Goal: Register for event/course

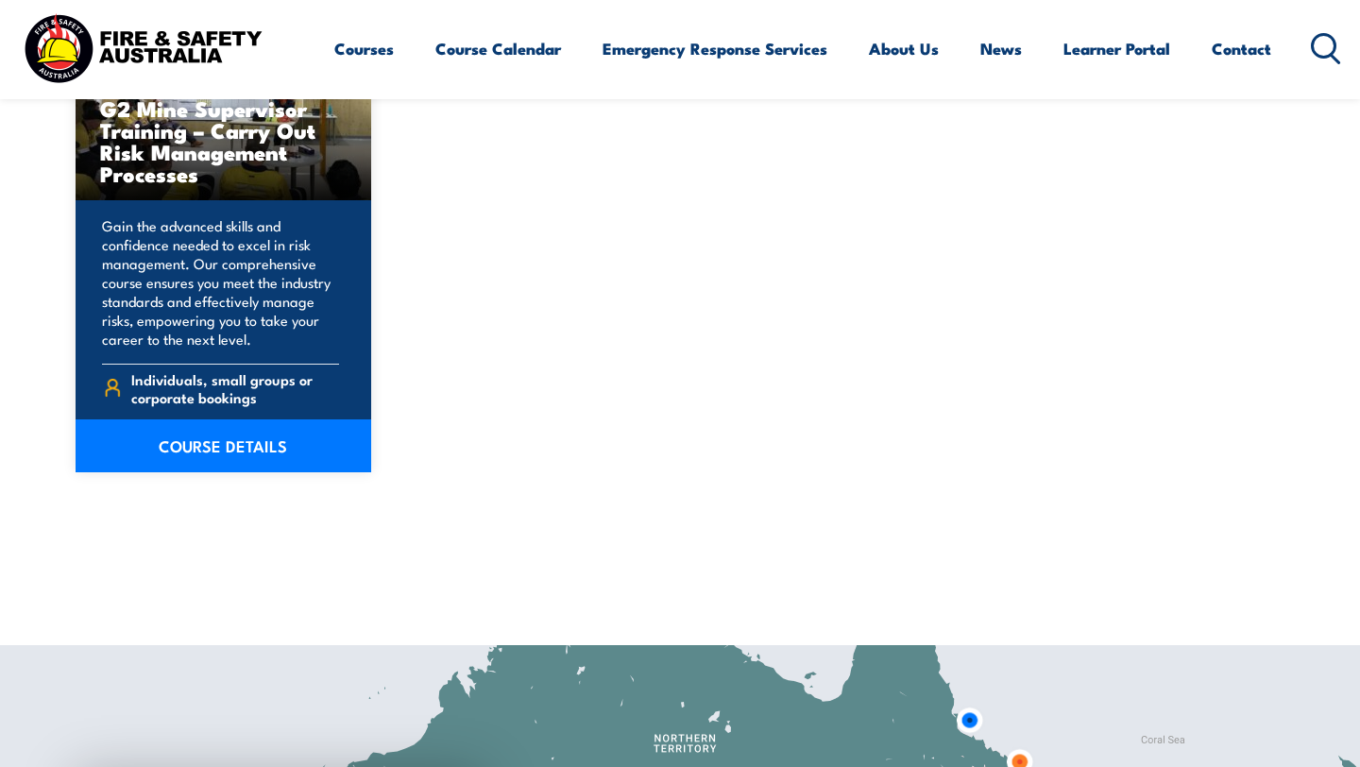
scroll to position [3454, 0]
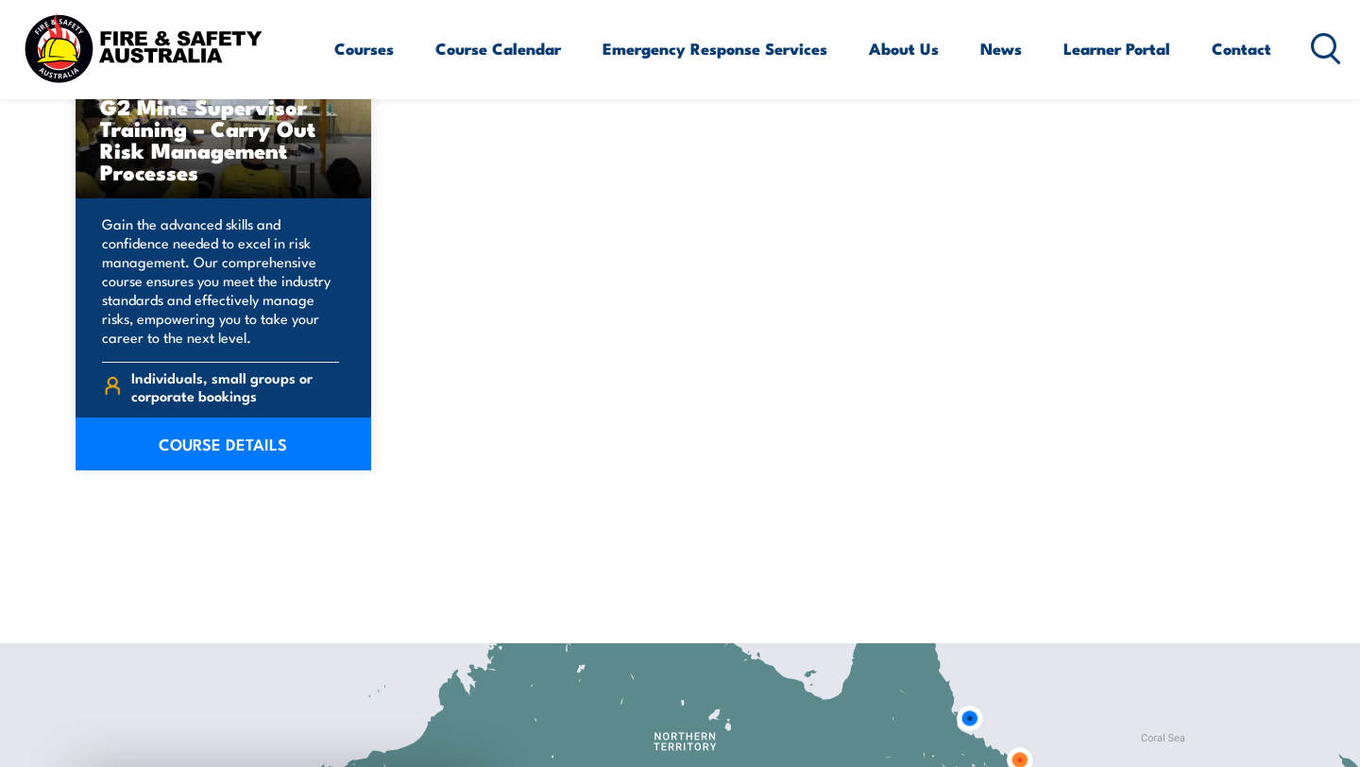
click at [376, 50] on link "Courses" at bounding box center [364, 49] width 60 height 50
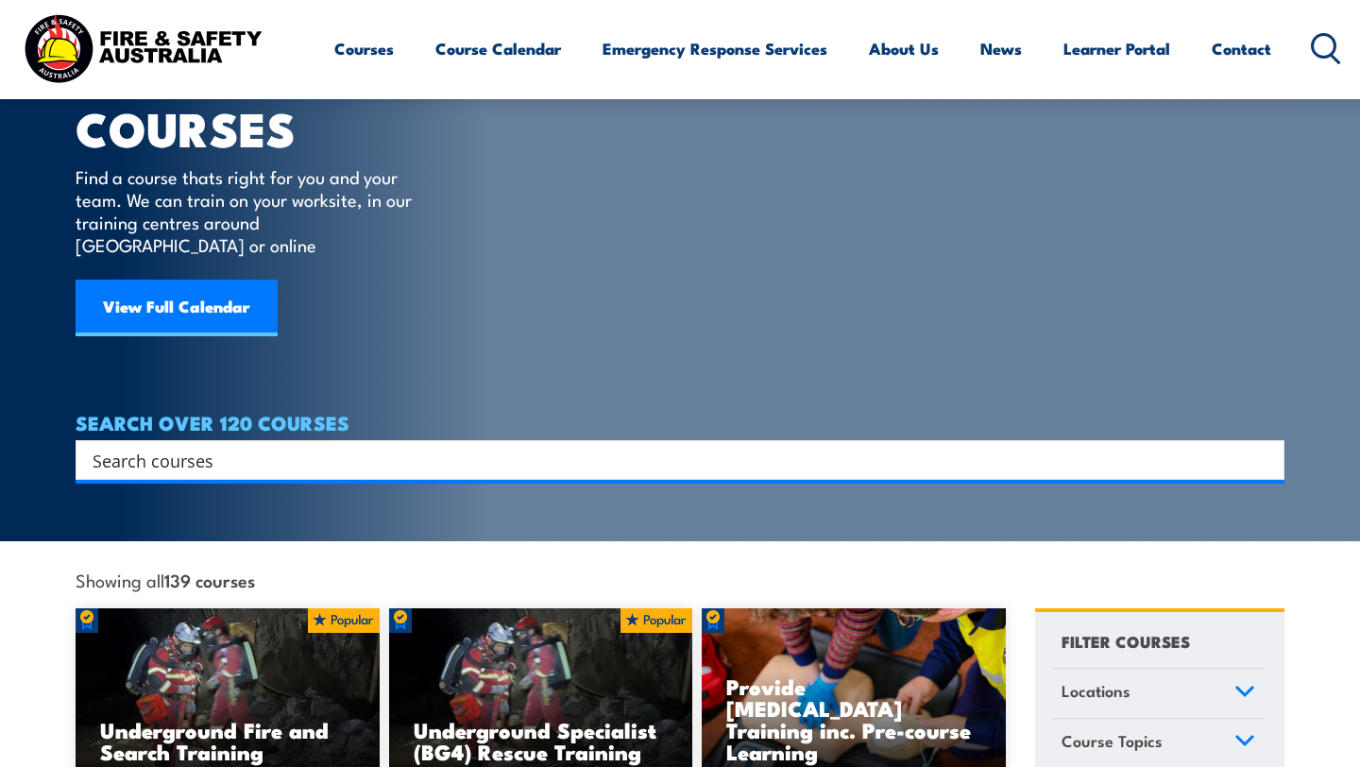
scroll to position [63, 0]
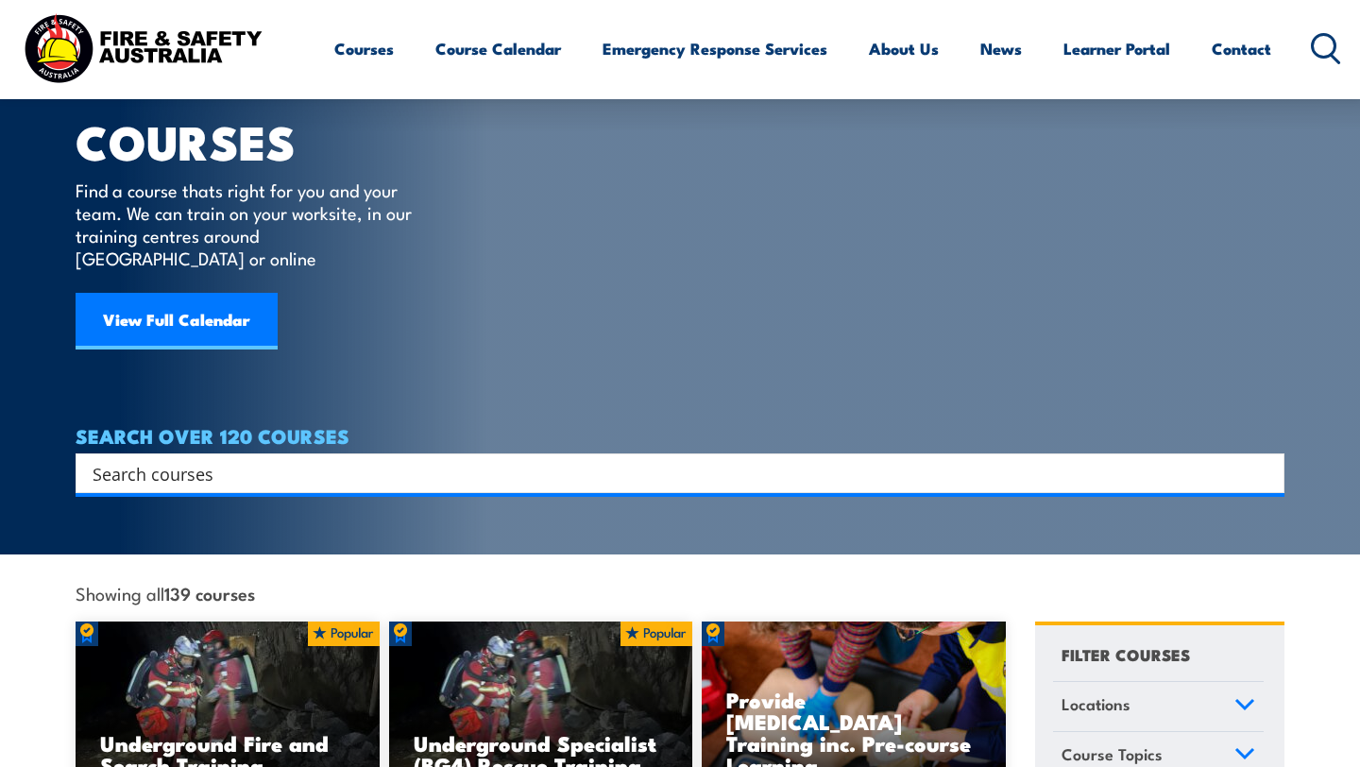
click at [1329, 40] on icon at bounding box center [1326, 48] width 30 height 31
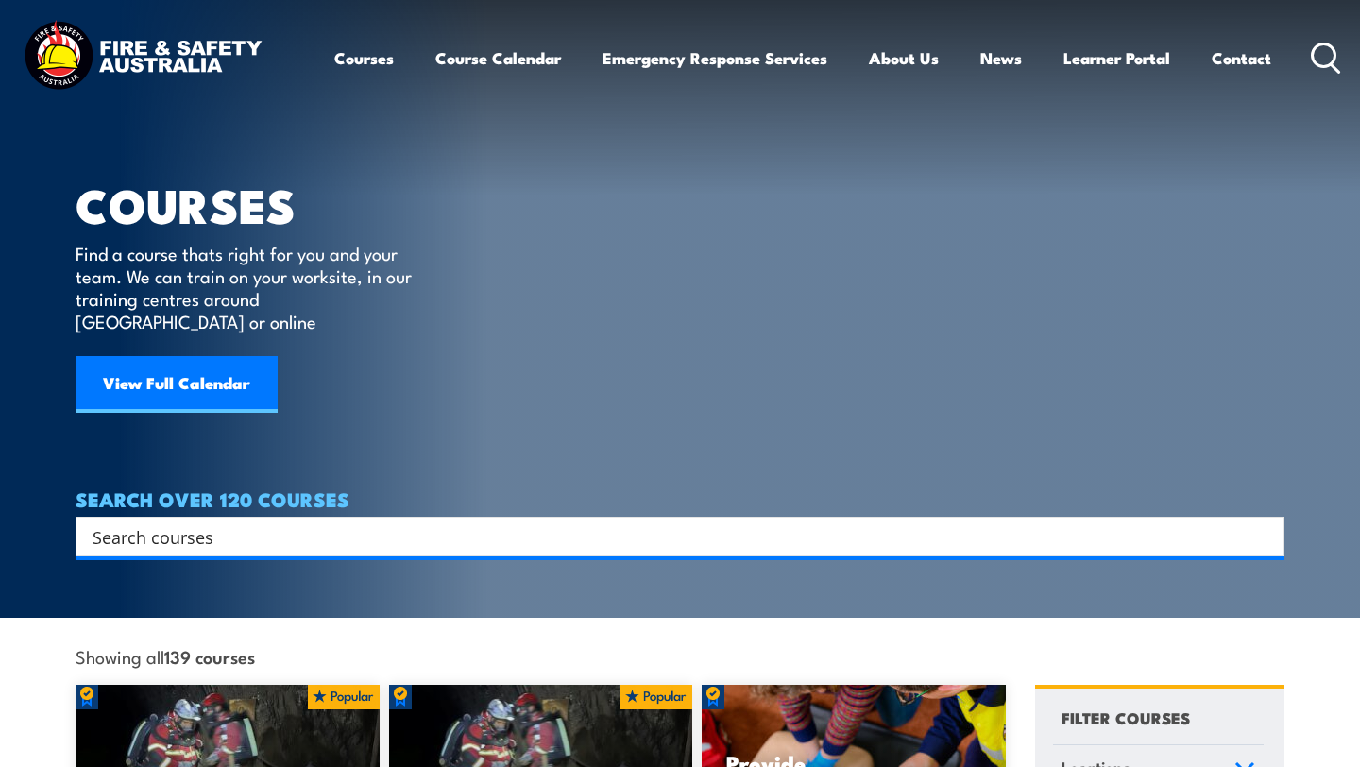
click at [708, 517] on div "Search" at bounding box center [680, 537] width 1209 height 40
click at [696, 527] on input "Search input" at bounding box center [668, 536] width 1151 height 28
type input "fire training"
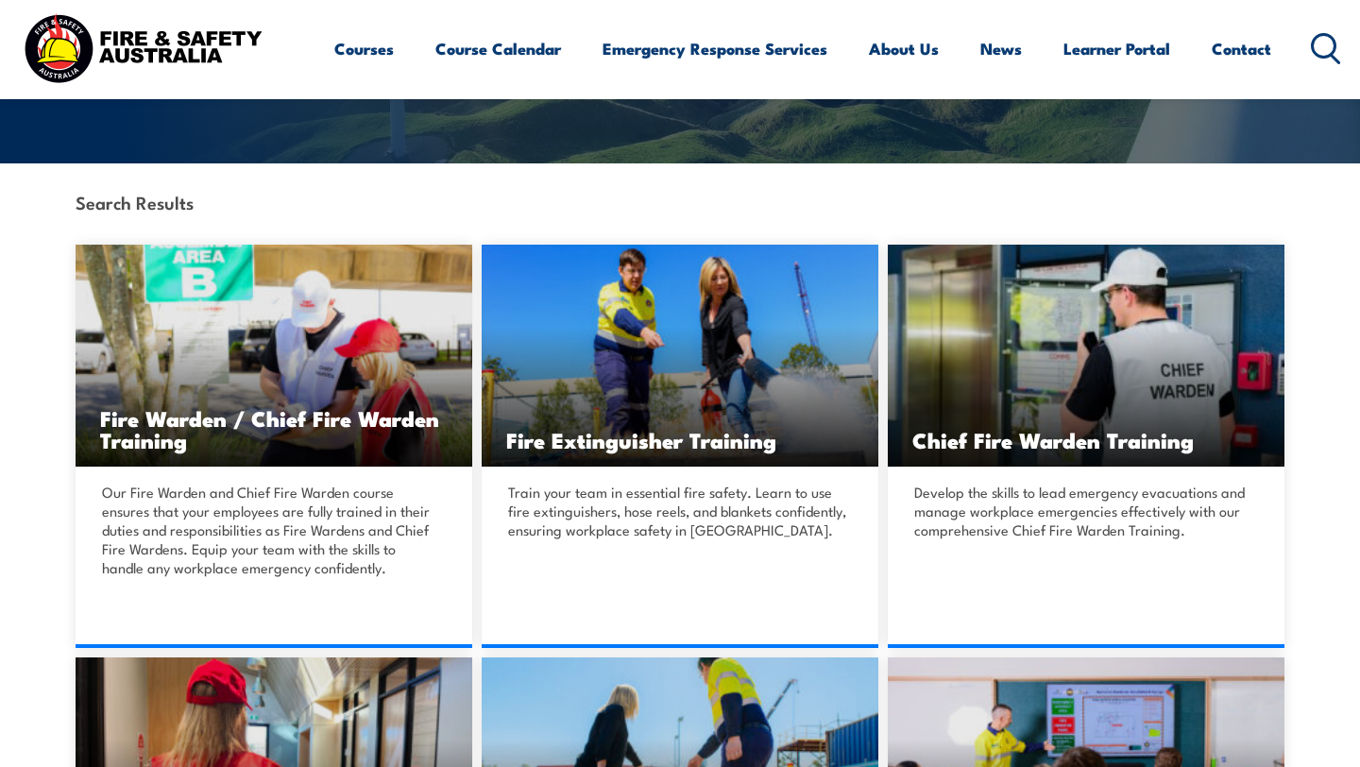
scroll to position [381, 0]
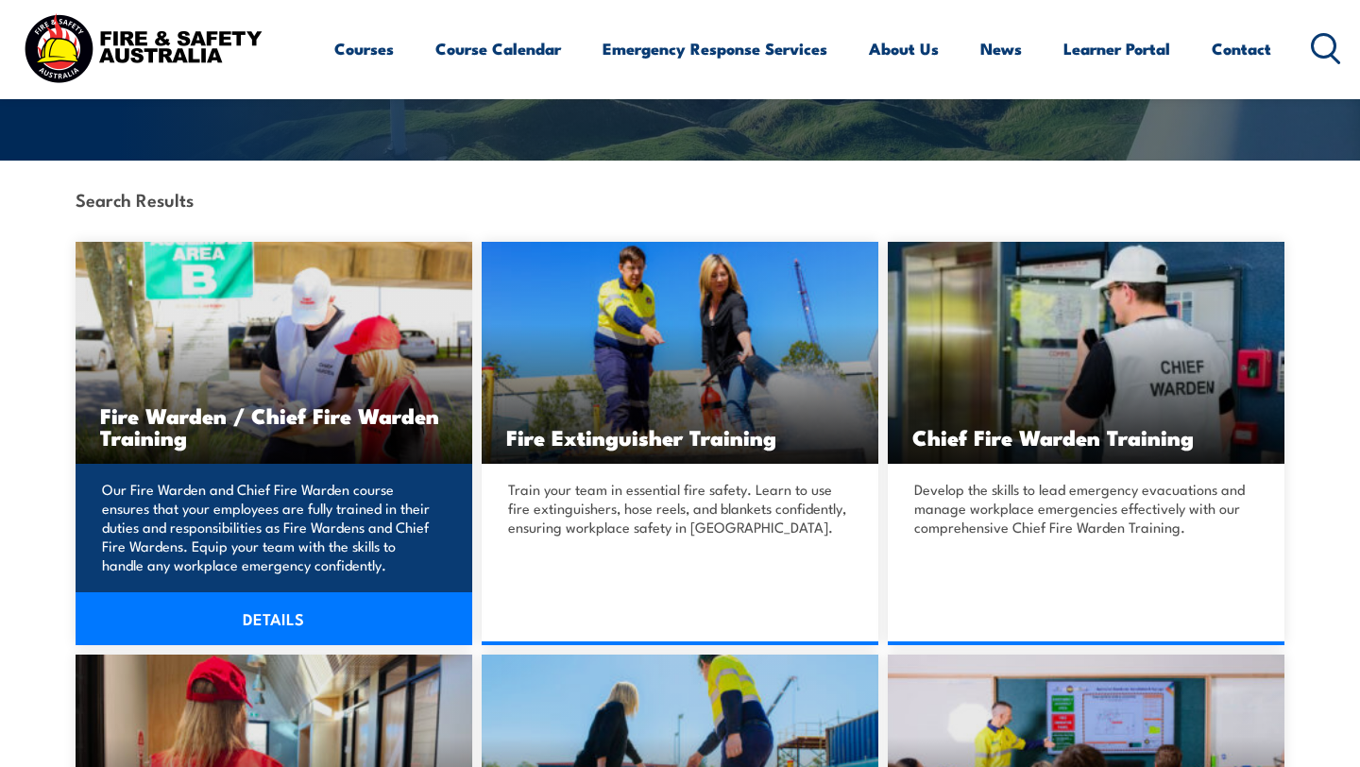
click at [298, 620] on link "DETAILS" at bounding box center [274, 618] width 397 height 53
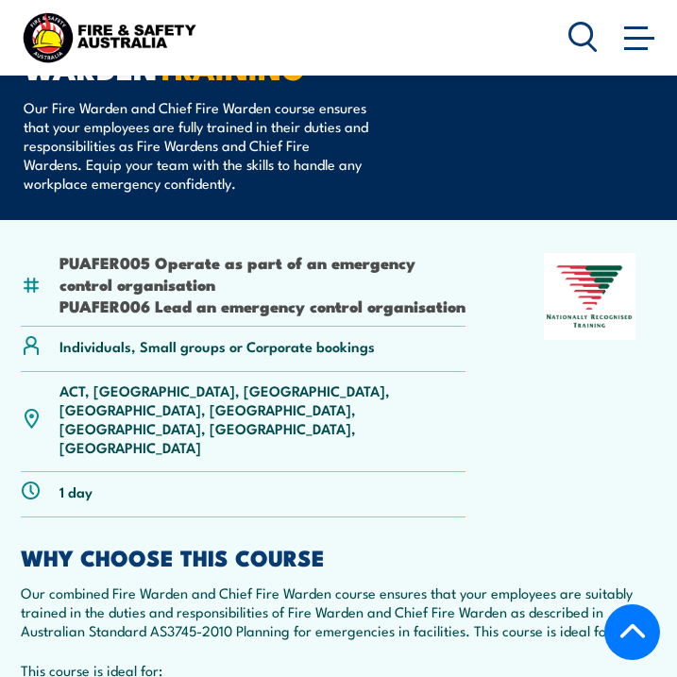
click at [402, 277] on li "PUAFER005 Operate as part of an emergency control organisation" at bounding box center [263, 273] width 406 height 44
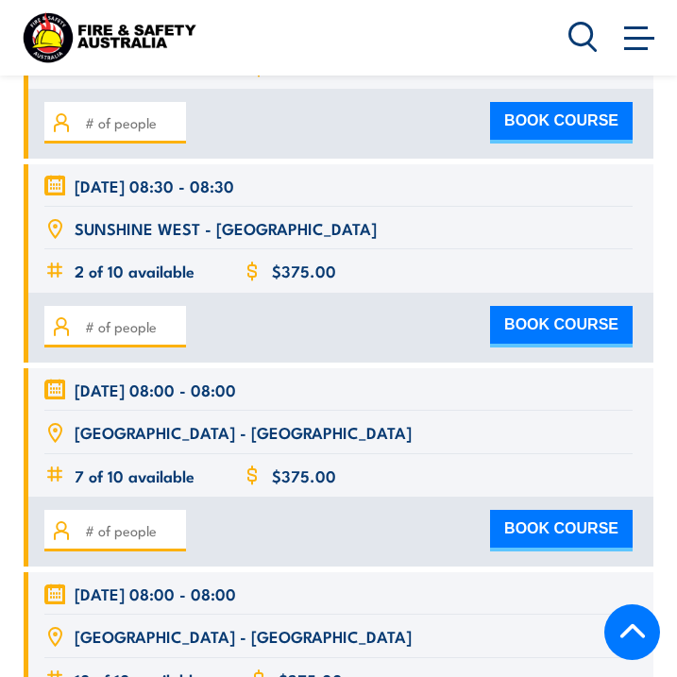
scroll to position [9120, 0]
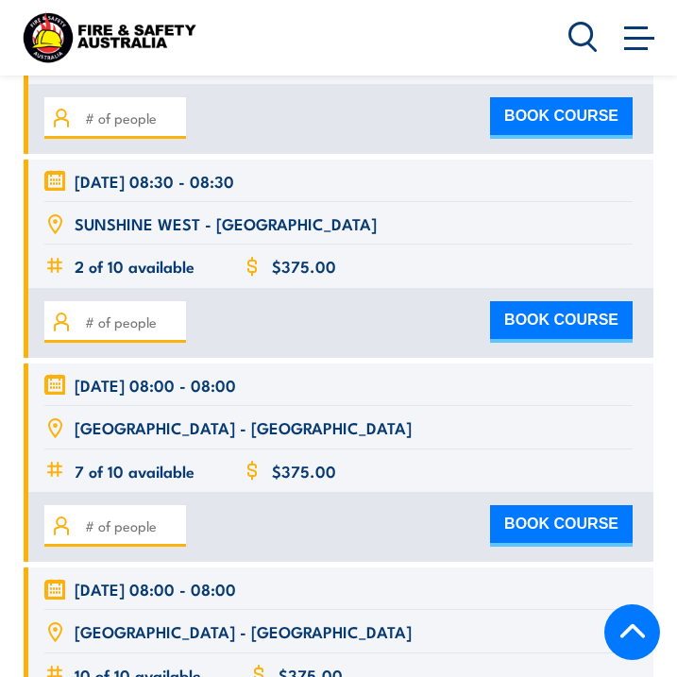
click at [568, 505] on button "BOOK COURSE" at bounding box center [561, 526] width 143 height 42
type input "1"
click at [172, 516] on input "1" at bounding box center [132, 526] width 94 height 21
click at [555, 505] on button "BOOK COURSE" at bounding box center [561, 526] width 143 height 42
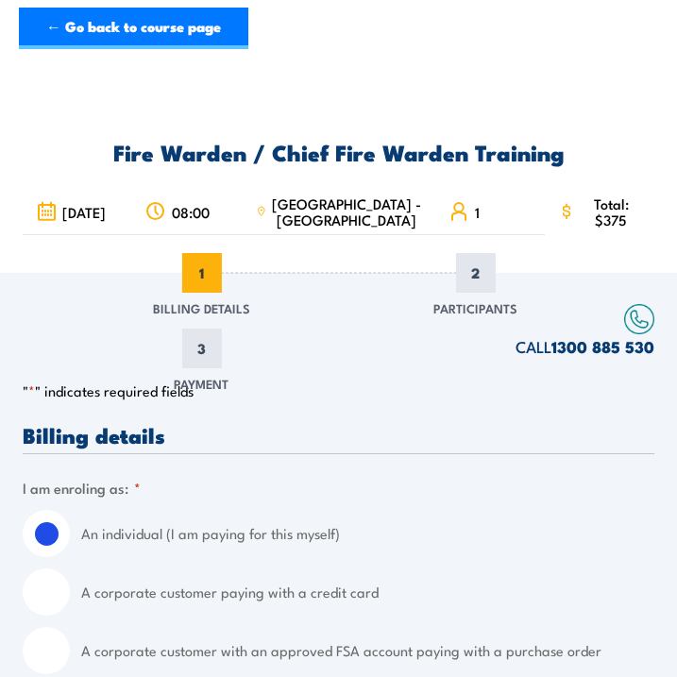
click at [125, 6] on header "← Go back to course page" at bounding box center [338, 29] width 677 height 58
click at [123, 39] on link "← Go back to course page" at bounding box center [134, 29] width 230 height 42
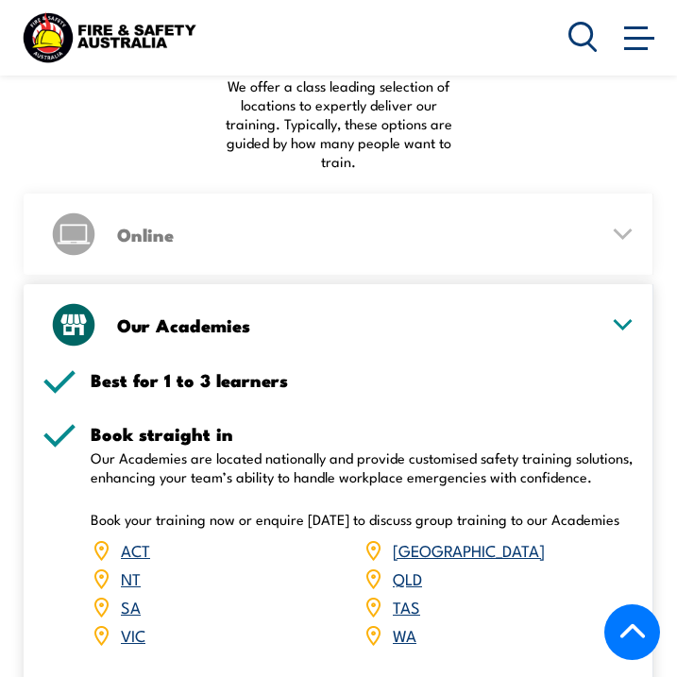
scroll to position [2735, 0]
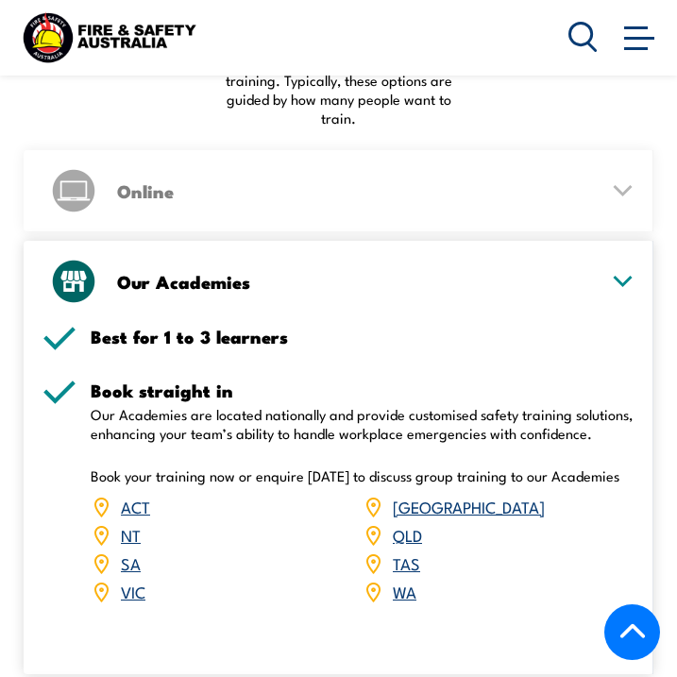
click at [409, 580] on link "WA" at bounding box center [405, 591] width 24 height 23
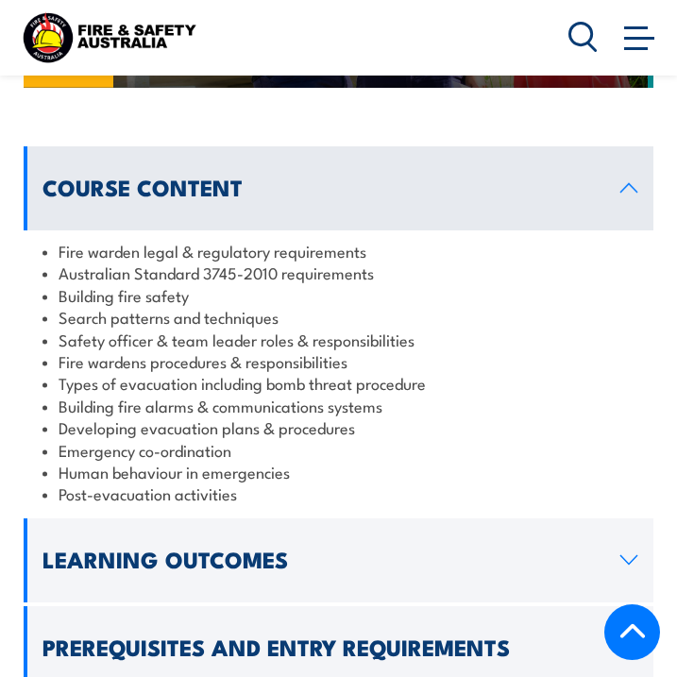
scroll to position [1987, 0]
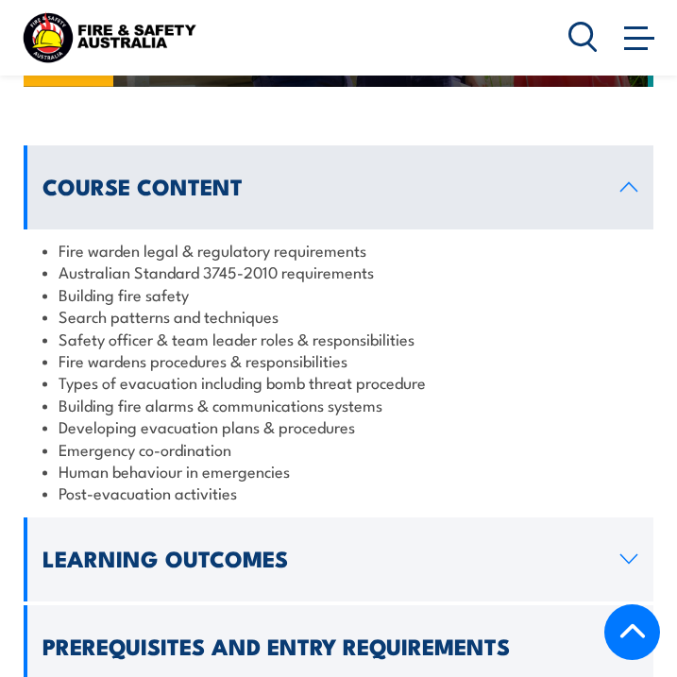
click at [353, 533] on link "Learning Outcomes" at bounding box center [339, 560] width 630 height 84
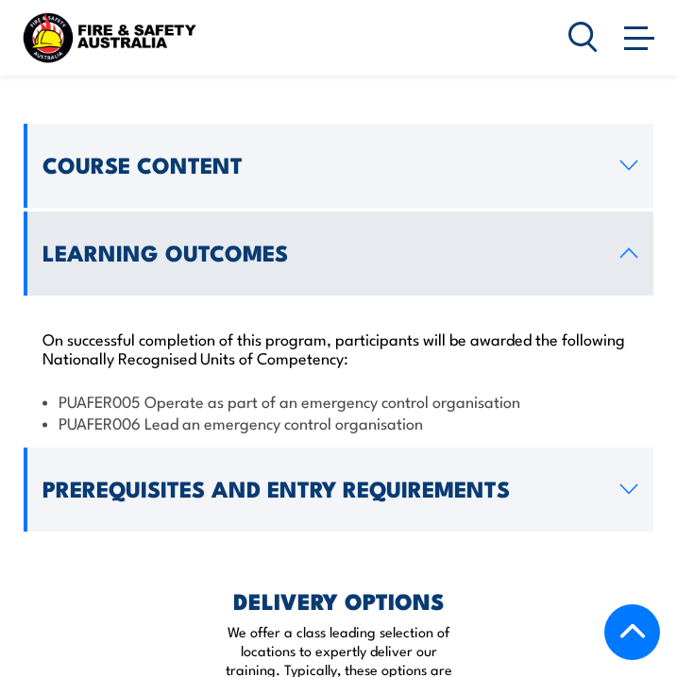
scroll to position [2002, 0]
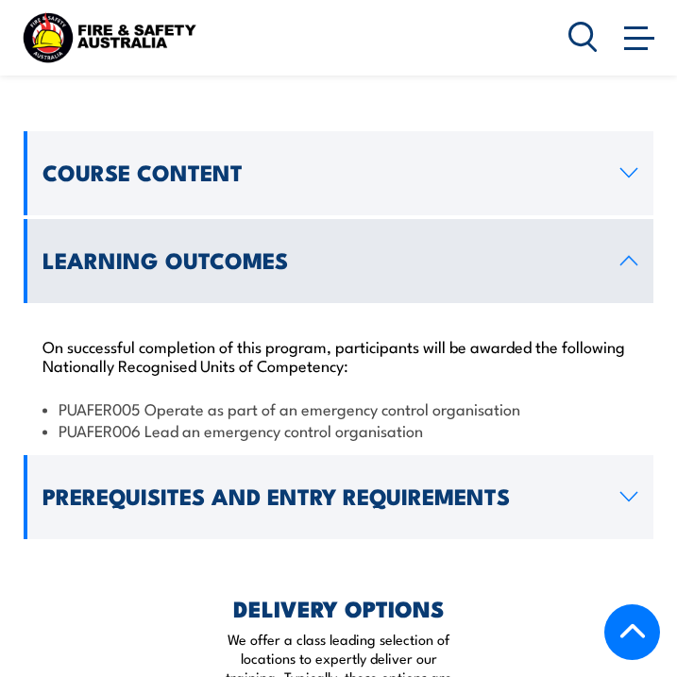
click at [518, 465] on link "Prerequisites and Entry Requirements" at bounding box center [339, 497] width 630 height 84
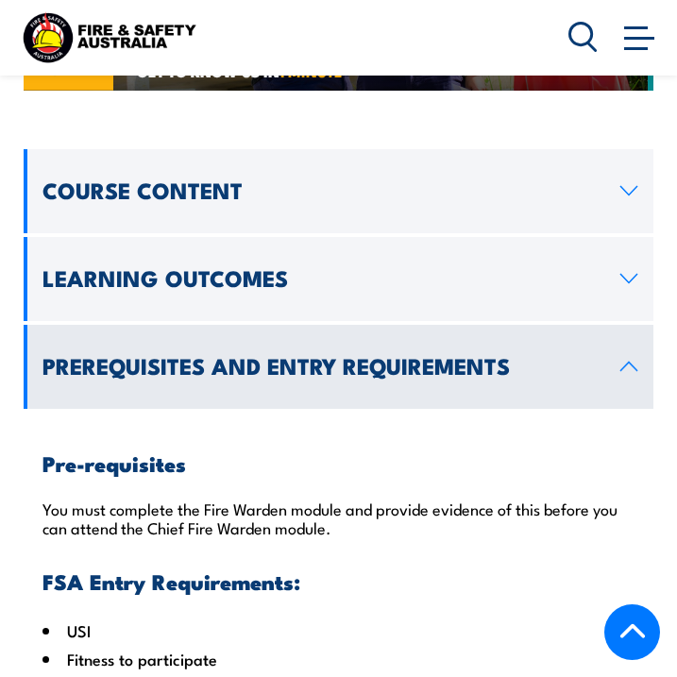
scroll to position [1982, 0]
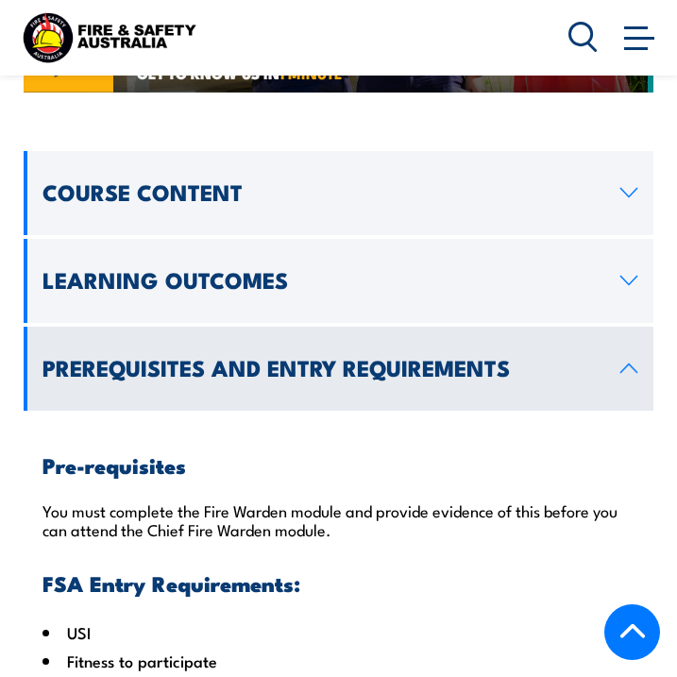
click at [627, 327] on link "Prerequisites and Entry Requirements" at bounding box center [339, 369] width 630 height 84
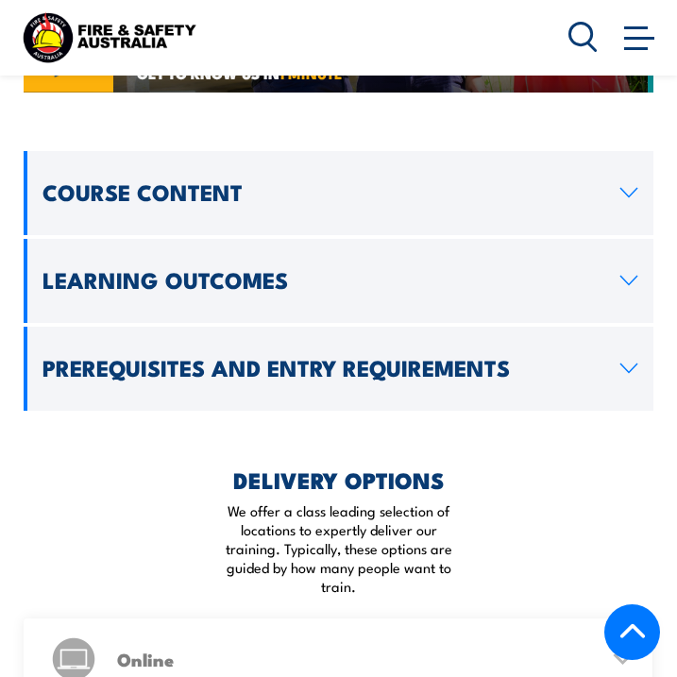
click at [598, 239] on link "Learning Outcomes" at bounding box center [339, 281] width 630 height 84
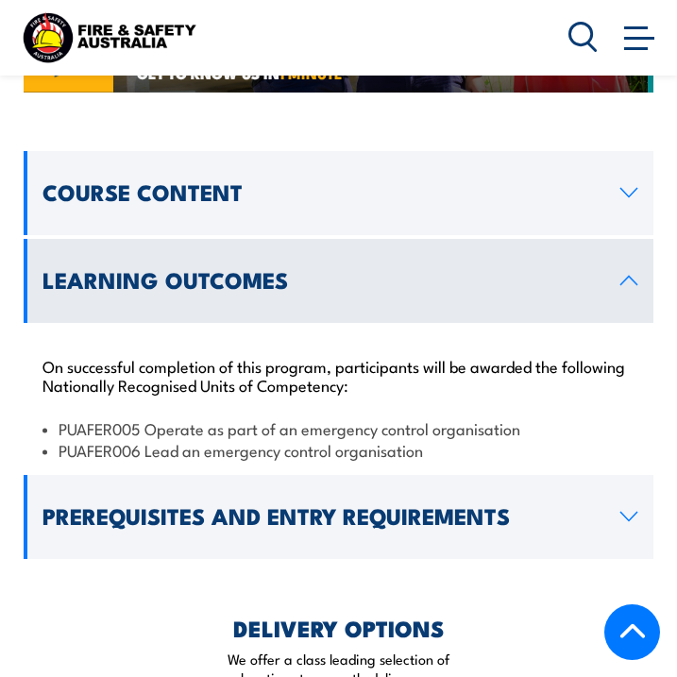
click at [563, 157] on link "Course Content" at bounding box center [339, 193] width 630 height 84
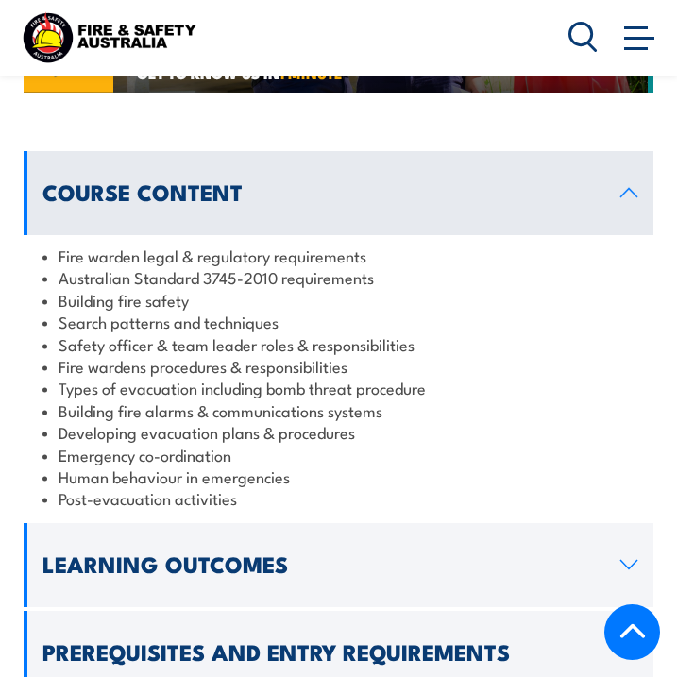
click at [411, 554] on h2 "Learning Outcomes" at bounding box center [325, 564] width 564 height 20
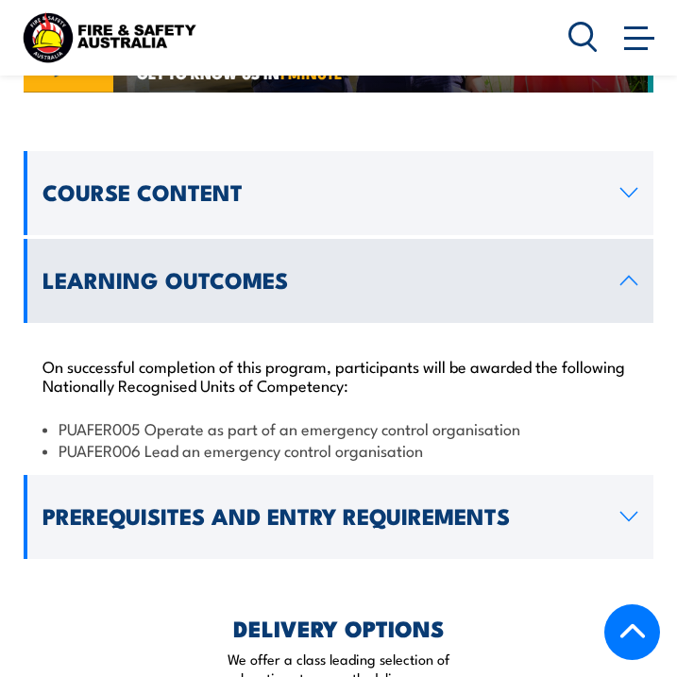
click at [625, 276] on icon at bounding box center [629, 281] width 19 height 11
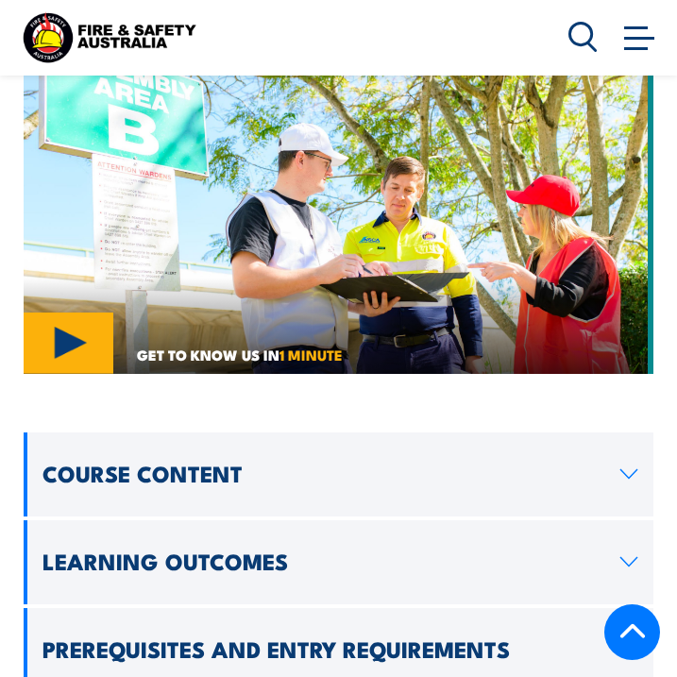
scroll to position [1699, 0]
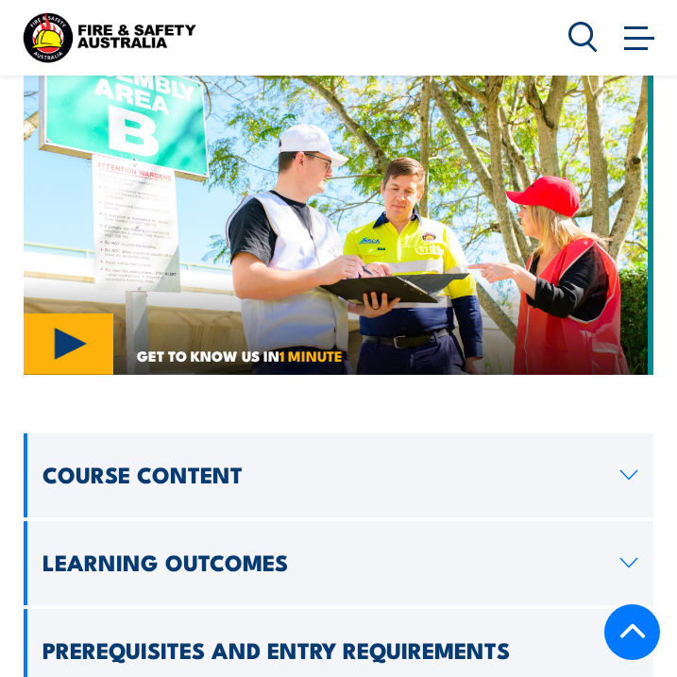
click at [416, 434] on link "Course Content" at bounding box center [339, 476] width 630 height 84
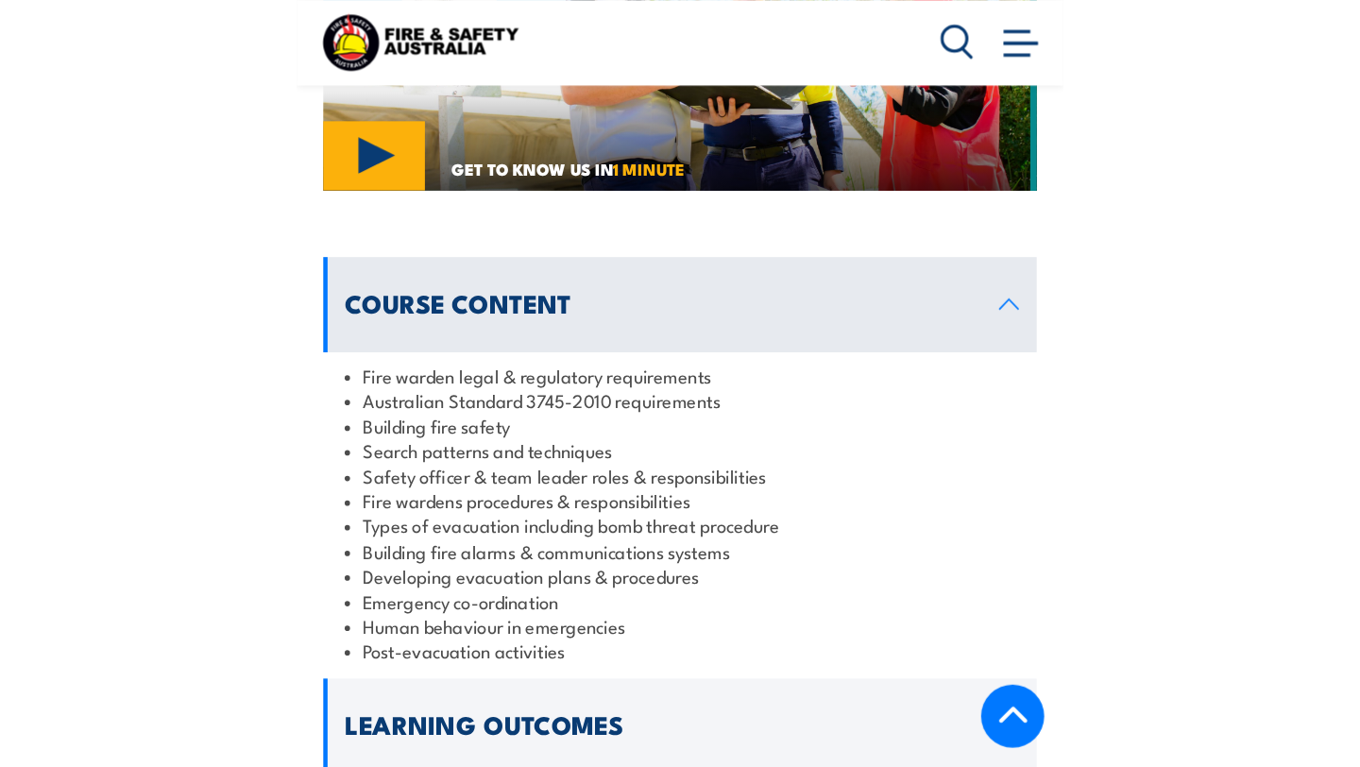
scroll to position [1908, 0]
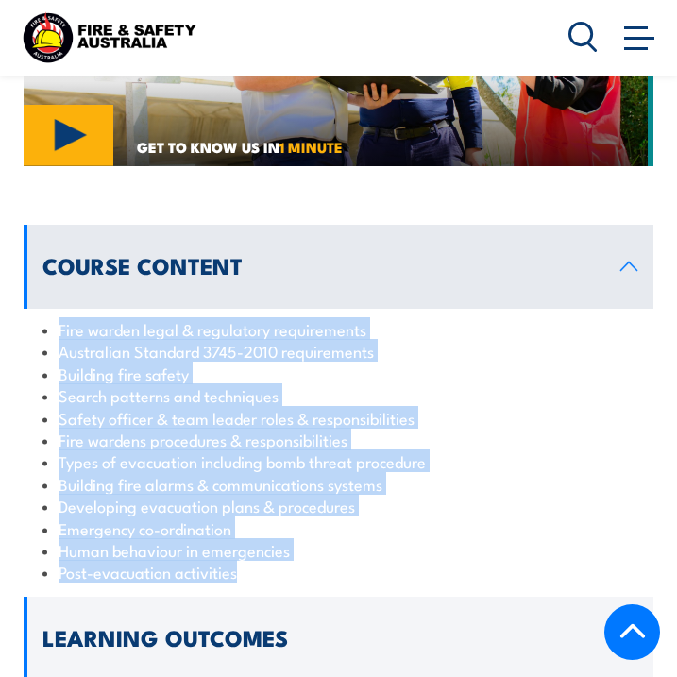
drag, startPoint x: 245, startPoint y: 522, endPoint x: 45, endPoint y: 256, distance: 332.7
click at [45, 256] on div "Course Content Fire warden legal & regulatory requirements Australian Standard …" at bounding box center [339, 409] width 630 height 368
copy div "Fire warden legal & regulatory requirements Australian Standard 3745-2010 requi…"
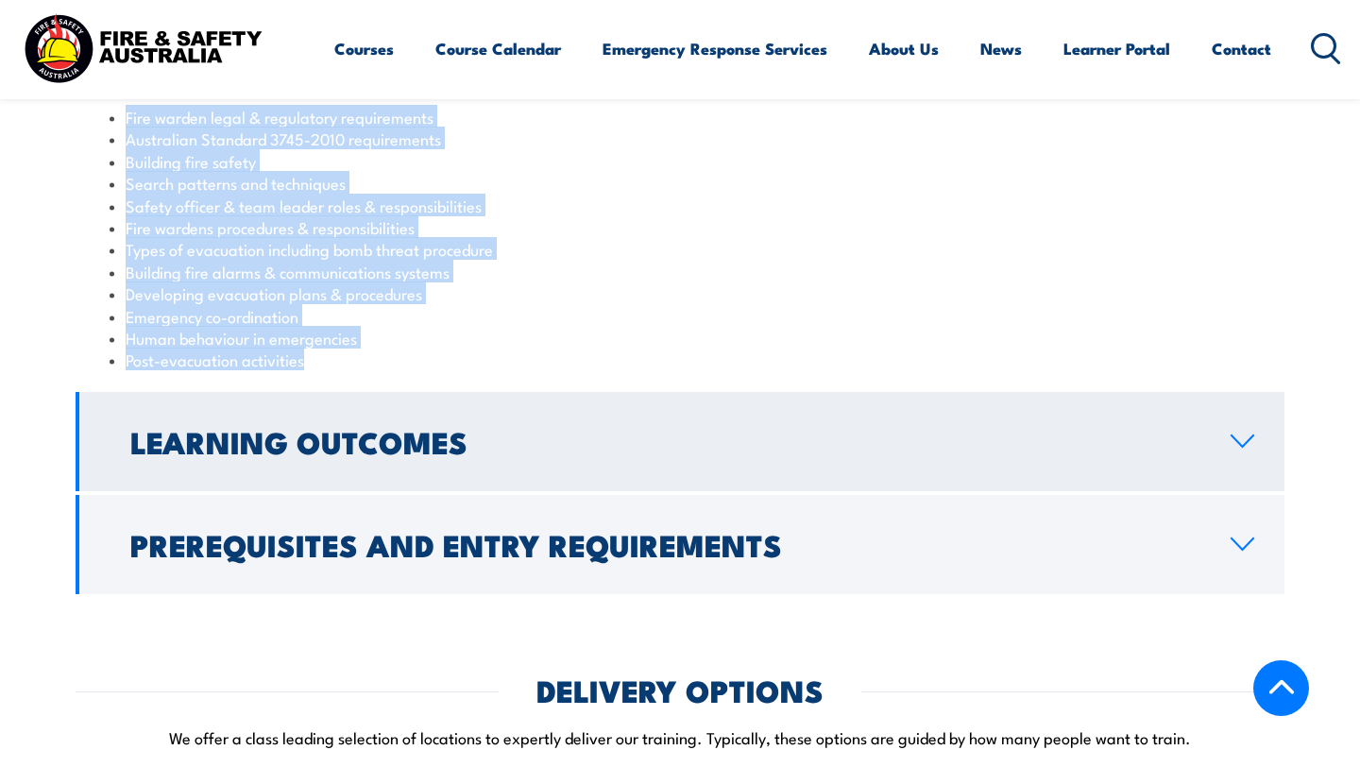
click at [492, 395] on link "Learning Outcomes" at bounding box center [680, 441] width 1209 height 99
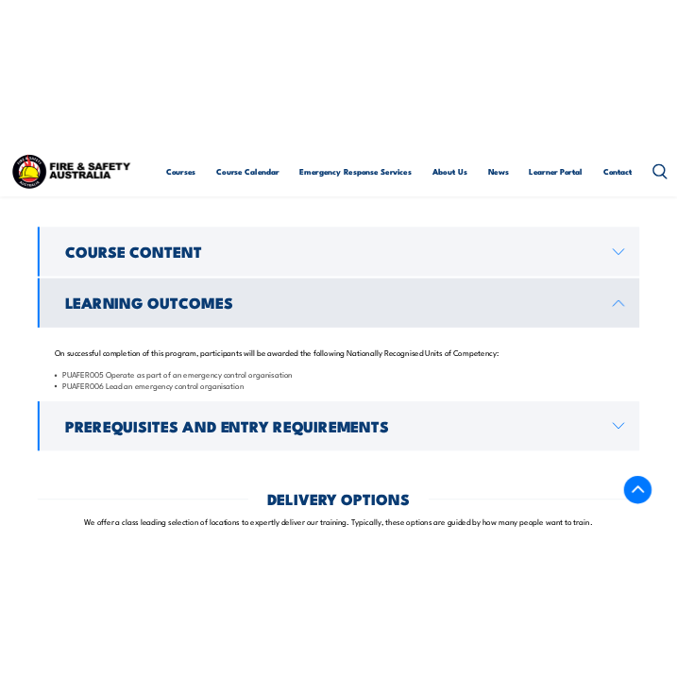
scroll to position [1717, 0]
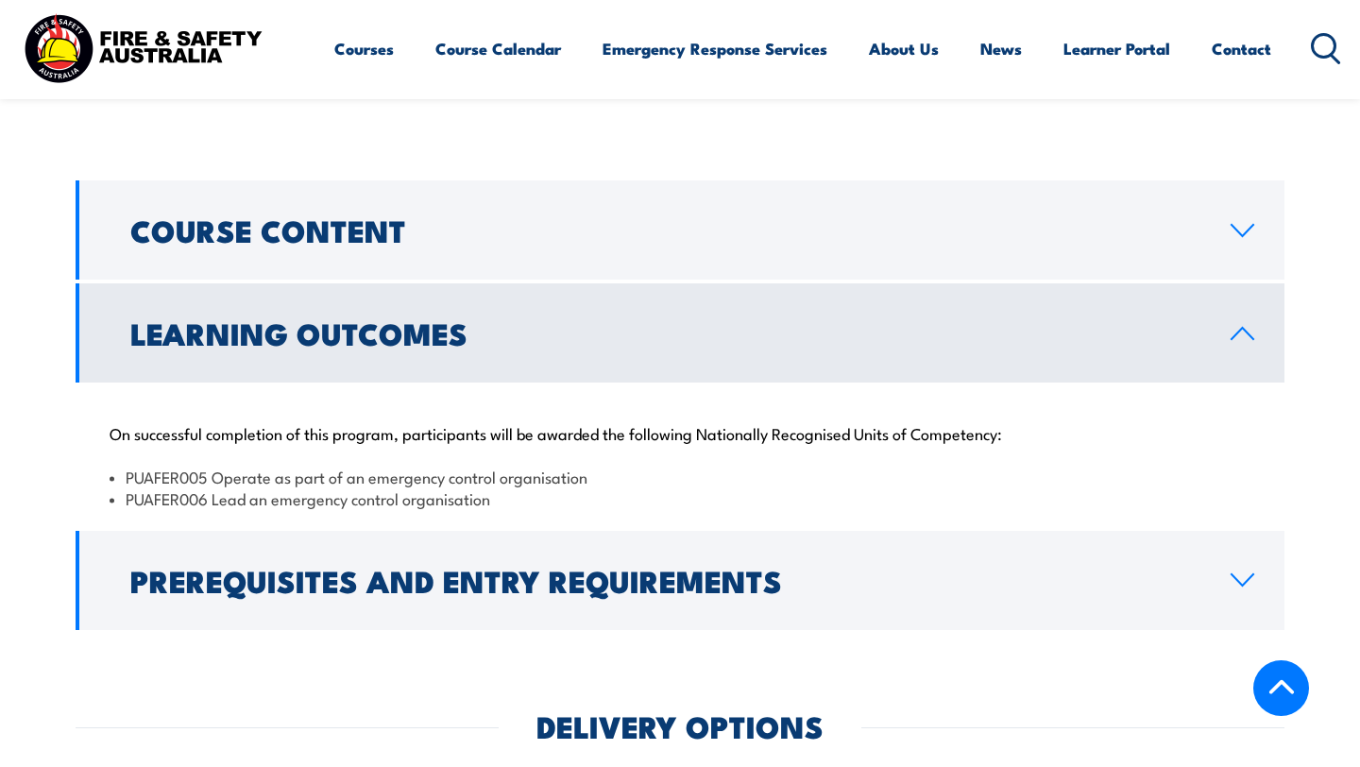
click at [373, 319] on h2 "Learning Outcomes" at bounding box center [665, 332] width 1070 height 26
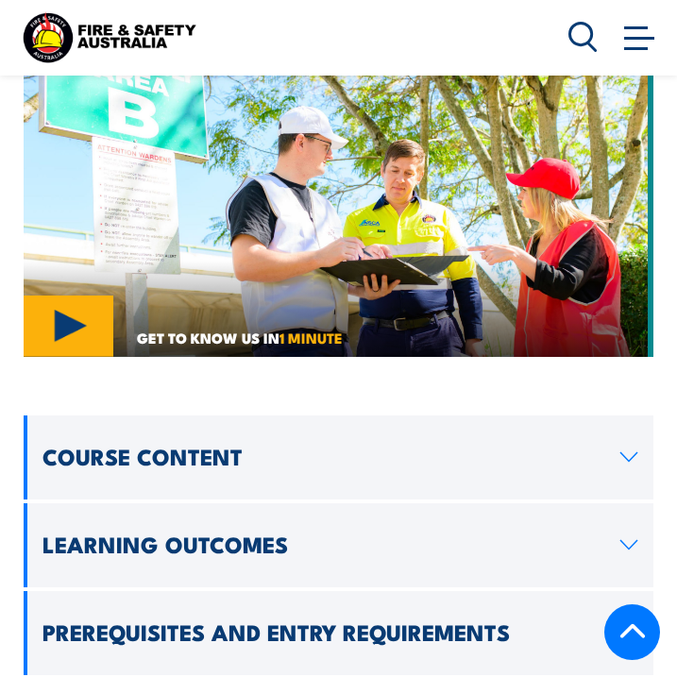
click at [221, 447] on h2 "Course Content" at bounding box center [325, 457] width 564 height 20
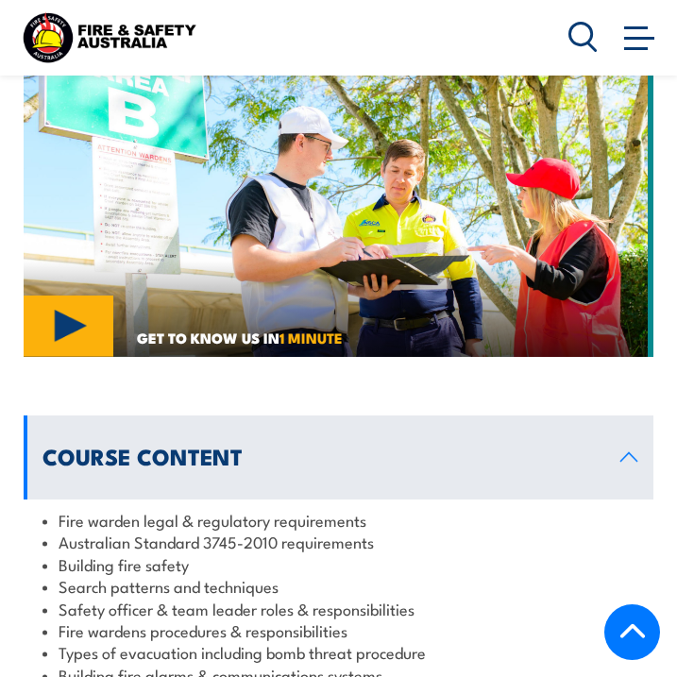
click at [281, 509] on li "Fire warden legal & regulatory requirements" at bounding box center [341, 520] width 596 height 22
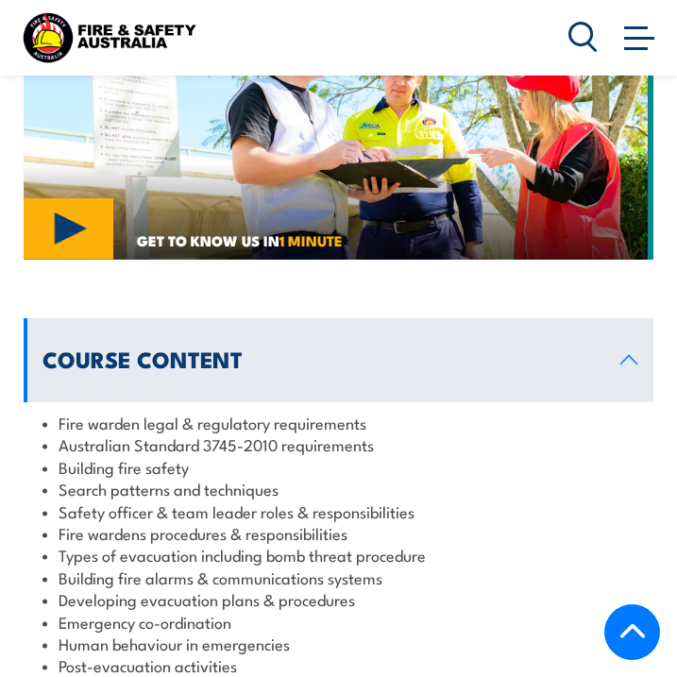
scroll to position [1816, 0]
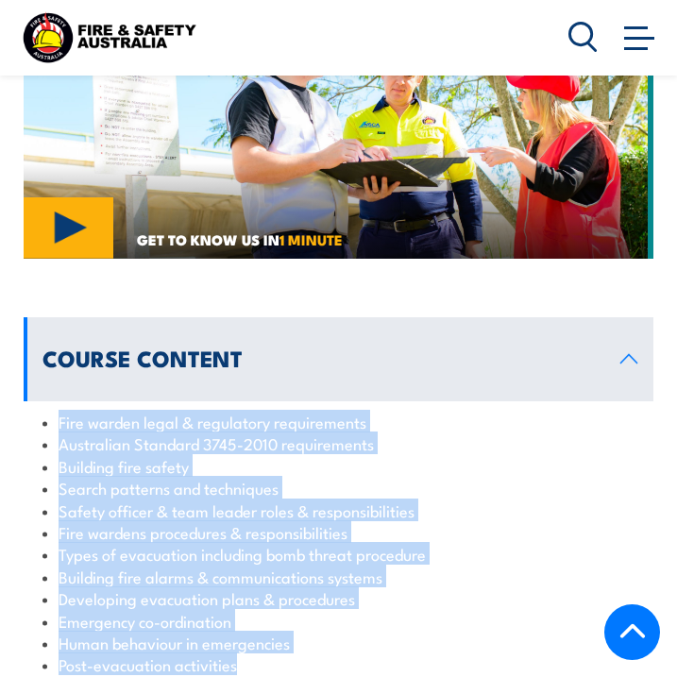
drag, startPoint x: 235, startPoint y: 614, endPoint x: 29, endPoint y: 367, distance: 322.0
click at [29, 401] on div "Fire warden legal & regulatory requirements Australian Standard 3745-2010 requi…" at bounding box center [339, 543] width 630 height 284
copy ul "Fire warden legal & regulatory requirements Australian Standard 3745-2010 requi…"
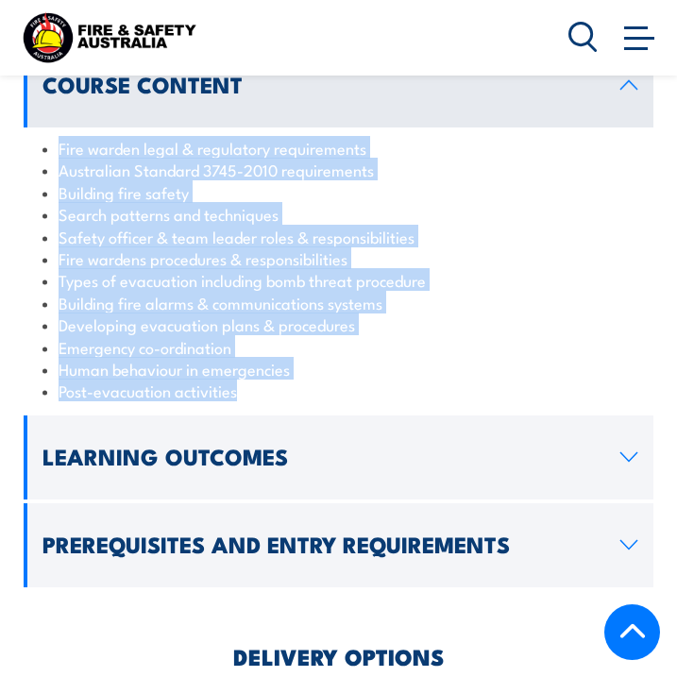
scroll to position [2096, 0]
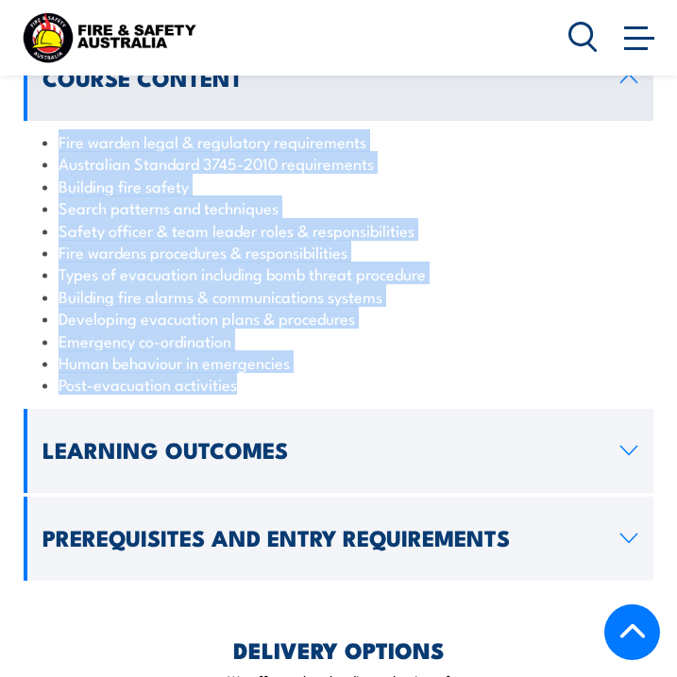
click at [453, 373] on li "Post-evacuation activities" at bounding box center [341, 384] width 596 height 22
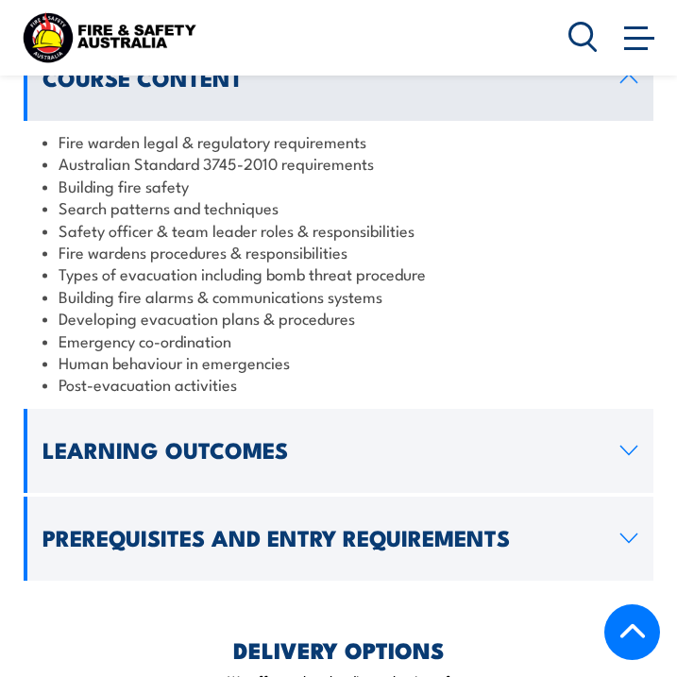
click at [453, 440] on h2 "Learning Outcomes" at bounding box center [325, 450] width 564 height 20
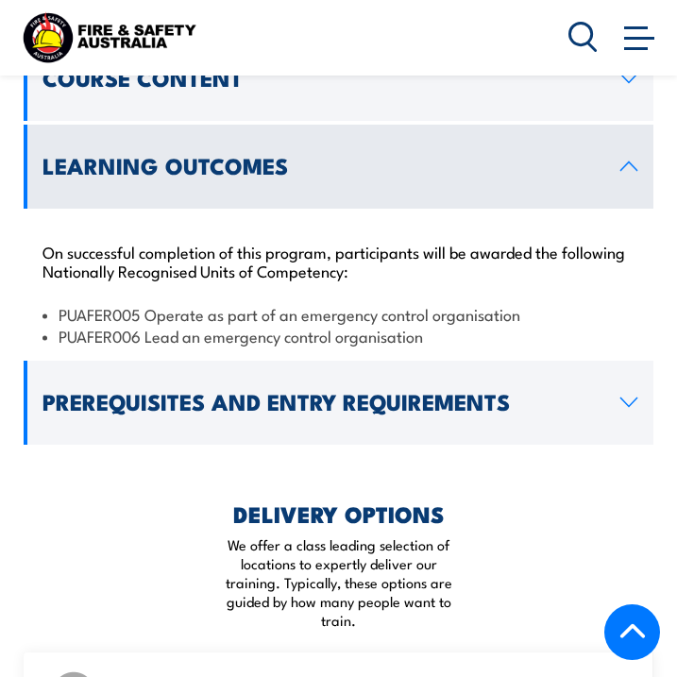
click at [456, 392] on h2 "Prerequisites and Entry Requirements" at bounding box center [325, 402] width 564 height 20
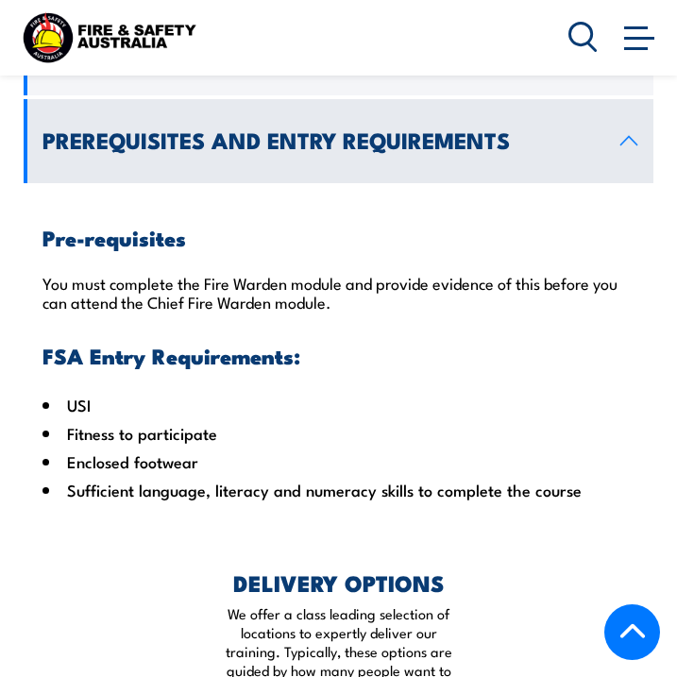
scroll to position [2225, 0]
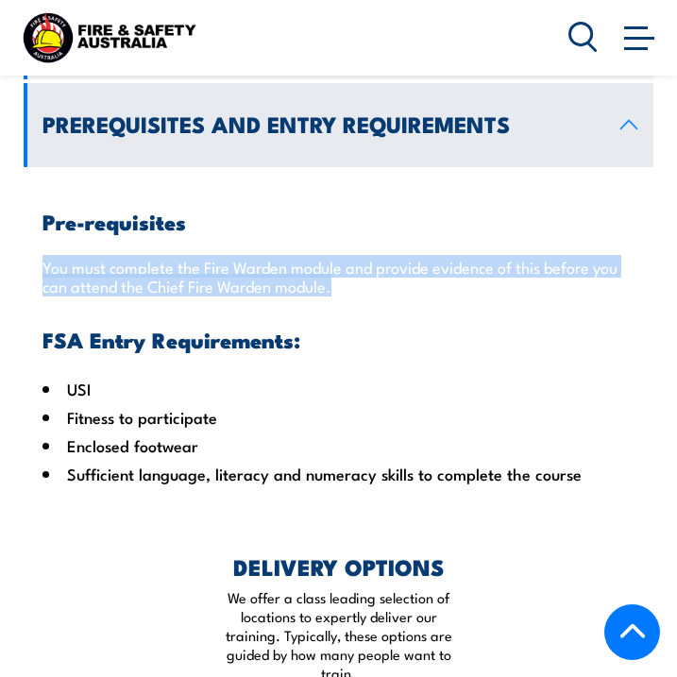
drag, startPoint x: 342, startPoint y: 236, endPoint x: 48, endPoint y: 219, distance: 294.3
click at [48, 257] on p "You must complete the Fire Warden module and provide evidence of this before yo…" at bounding box center [341, 276] width 596 height 38
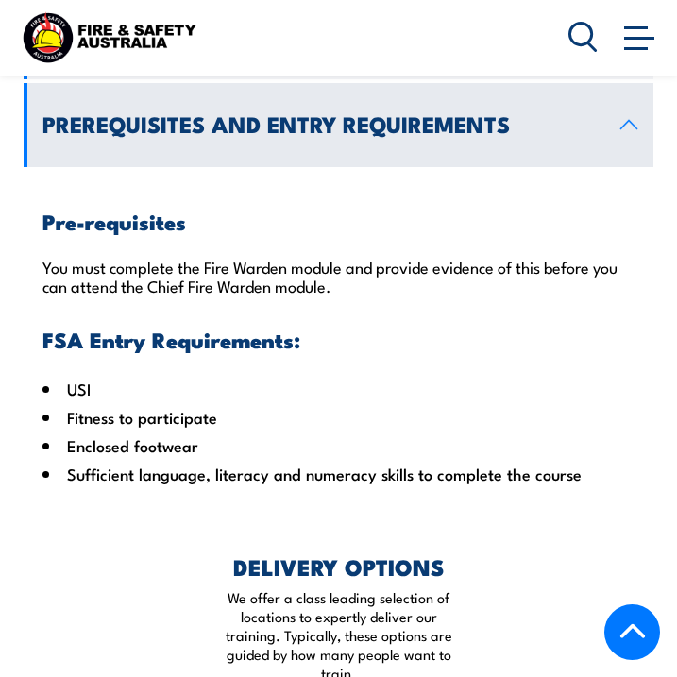
click at [372, 329] on h3 "FSA Entry Requirements:" at bounding box center [341, 340] width 596 height 22
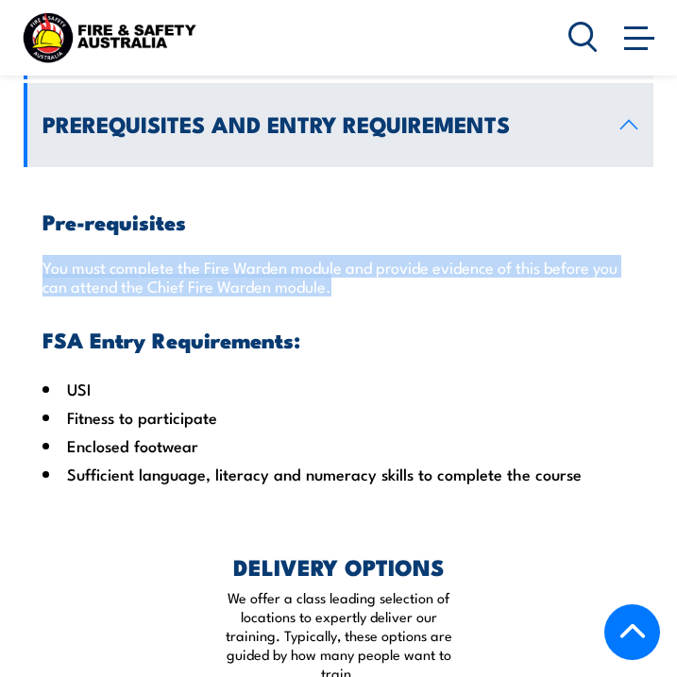
drag, startPoint x: 347, startPoint y: 238, endPoint x: 35, endPoint y: 207, distance: 313.3
click at [35, 207] on div "Pre-requisites You must complete the Fire Warden module and provide evidence of…" at bounding box center [339, 332] width 630 height 331
copy p "You must complete the Fire Warden module and provide evidence of this before yo…"
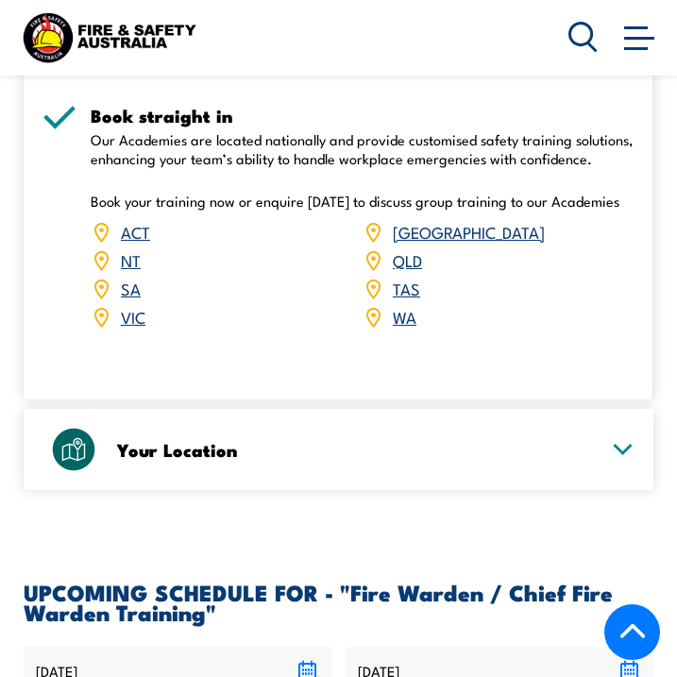
scroll to position [3262, 0]
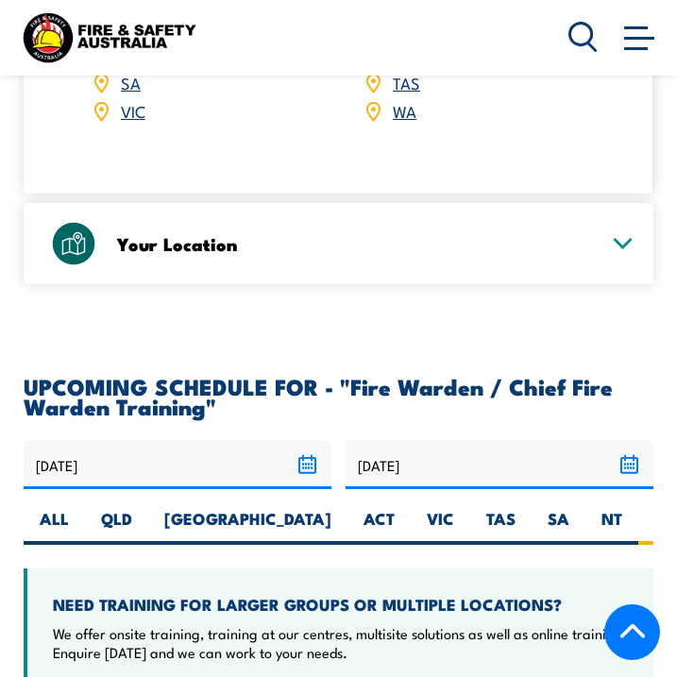
click at [339, 203] on div "Your Location" at bounding box center [339, 243] width 592 height 81
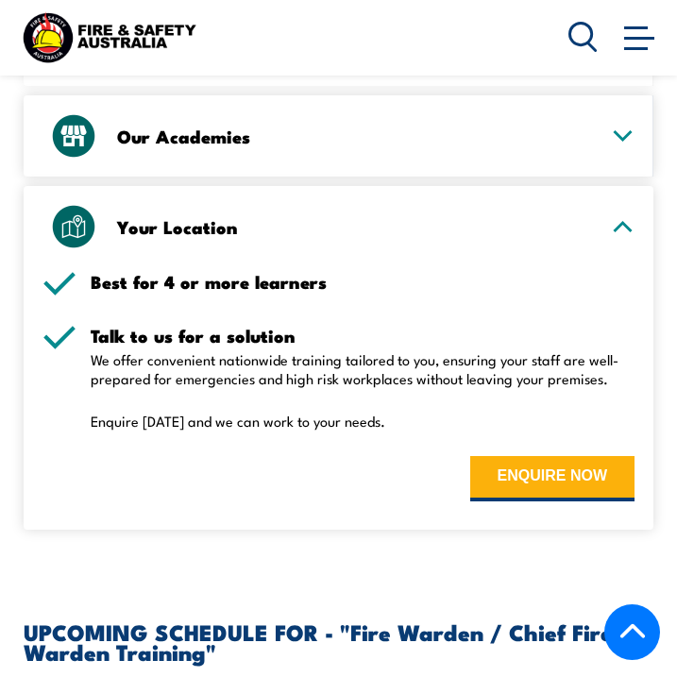
scroll to position [2915, 0]
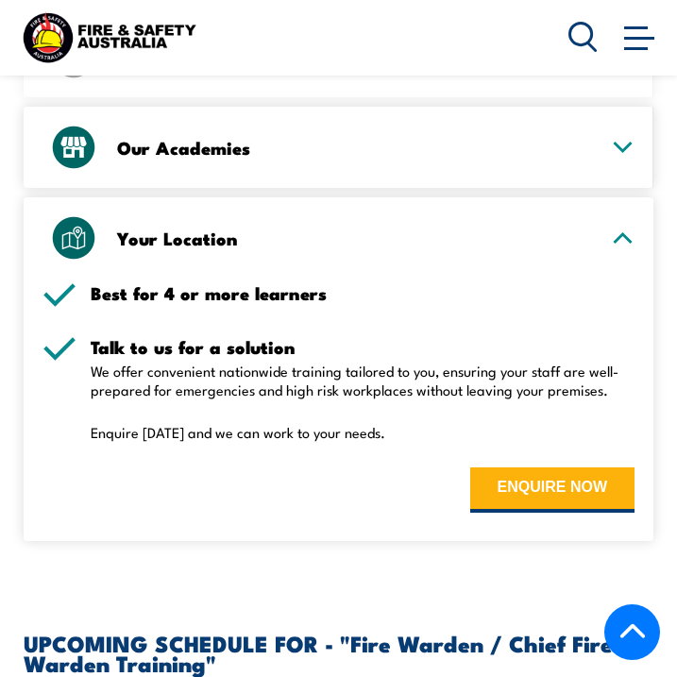
click at [335, 218] on div "Your Location" at bounding box center [339, 237] width 592 height 81
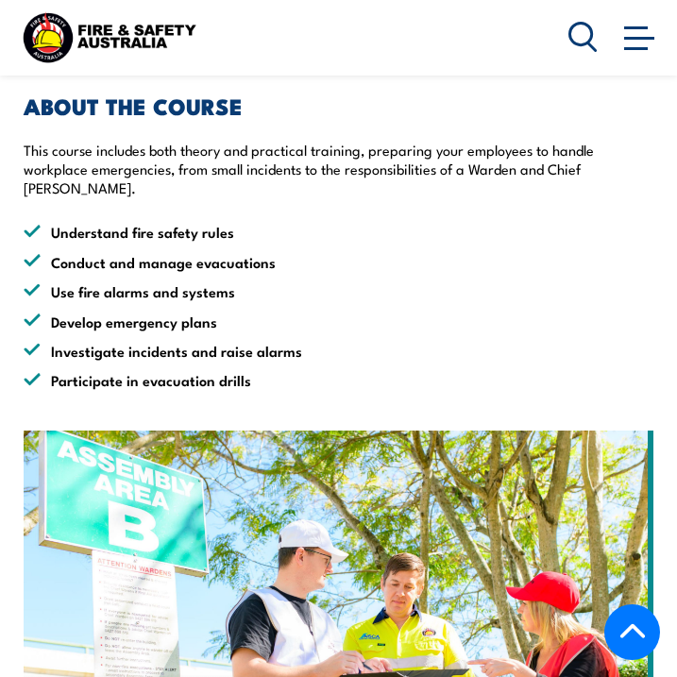
scroll to position [1291, 0]
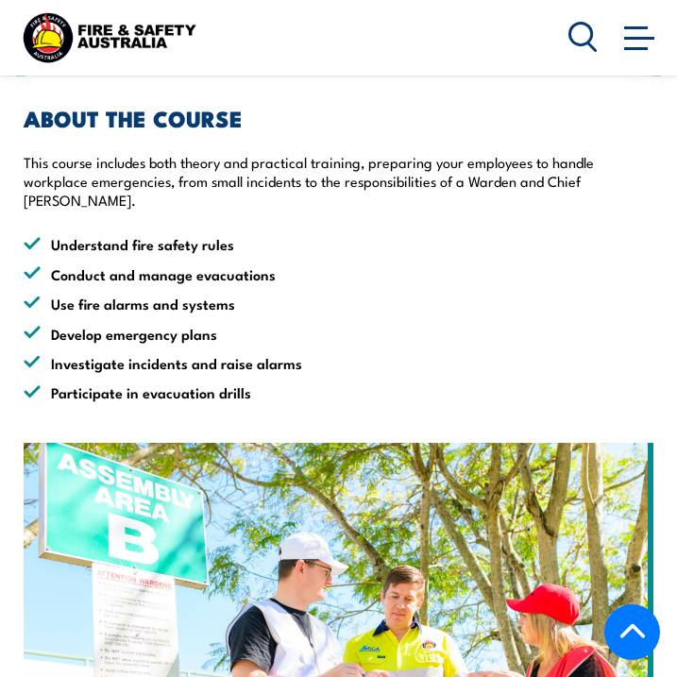
click at [255, 382] on li "Participate in evacuation drills" at bounding box center [339, 393] width 630 height 22
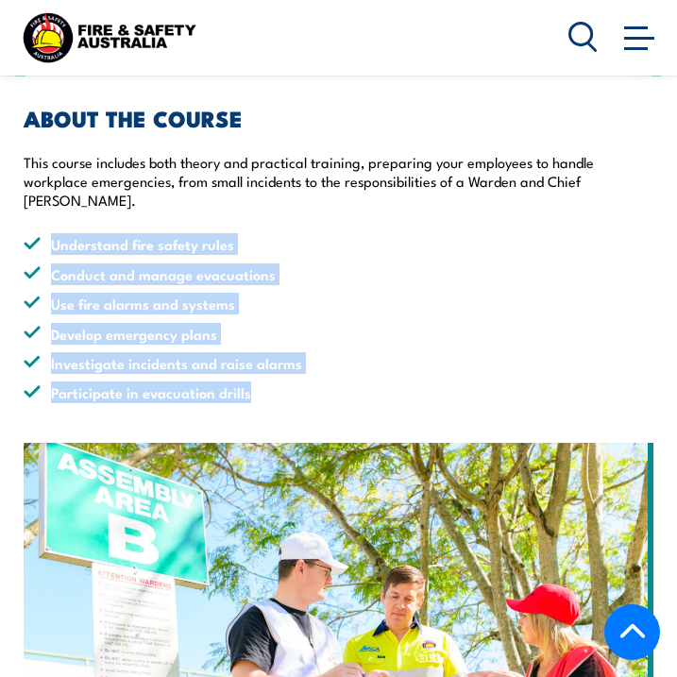
drag, startPoint x: 255, startPoint y: 342, endPoint x: 23, endPoint y: 184, distance: 280.9
click at [24, 233] on ul "Understand fire safety rules Conduct and manage evacuations Use fire alarms and…" at bounding box center [339, 318] width 630 height 170
copy ul "Understand fire safety rules Conduct and manage evacuations Use fire alarms and…"
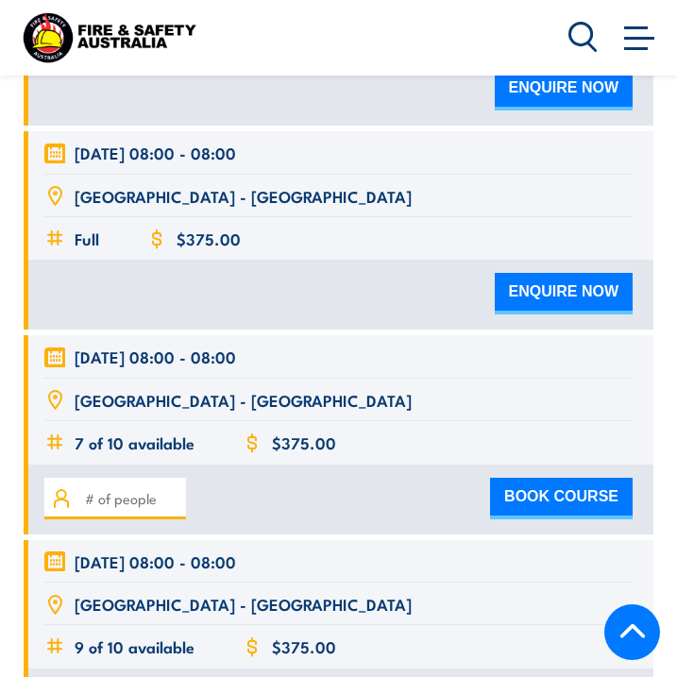
scroll to position [3771, 0]
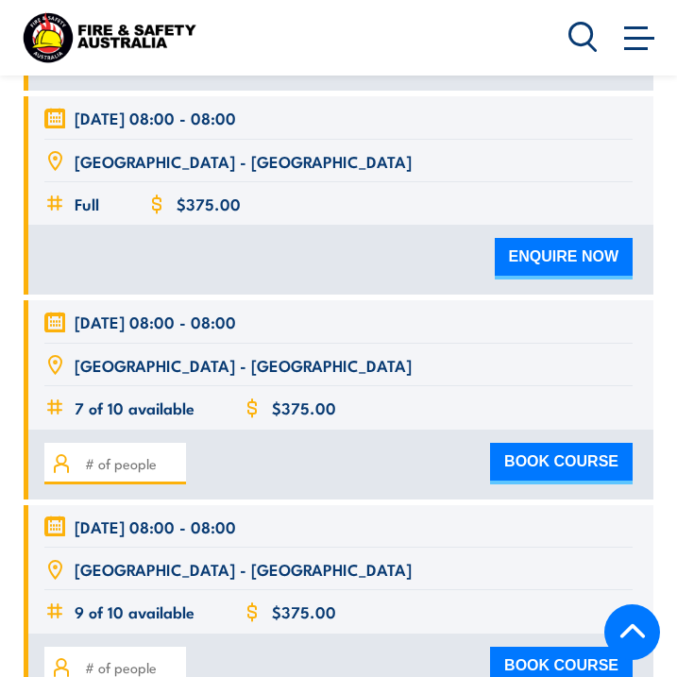
click at [503, 647] on button "BOOK COURSE" at bounding box center [561, 668] width 143 height 42
type input "1"
click at [170, 657] on input "1" at bounding box center [132, 667] width 94 height 21
click at [554, 647] on button "BOOK COURSE" at bounding box center [561, 668] width 143 height 42
